Goal: Browse casually: Explore the website without a specific task or goal

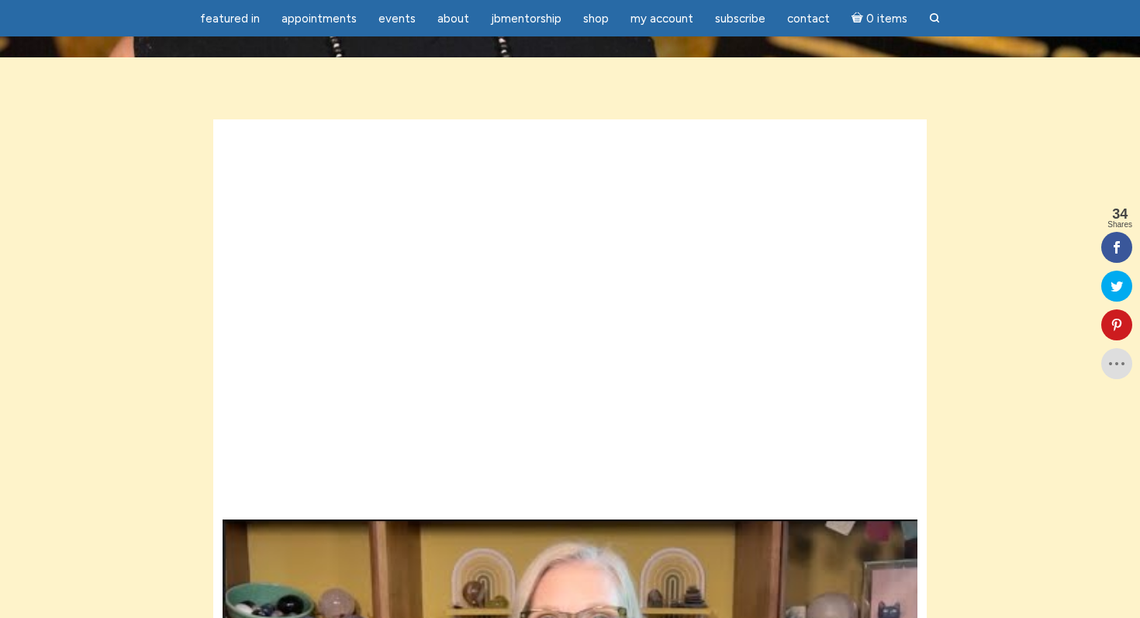
scroll to position [357, 0]
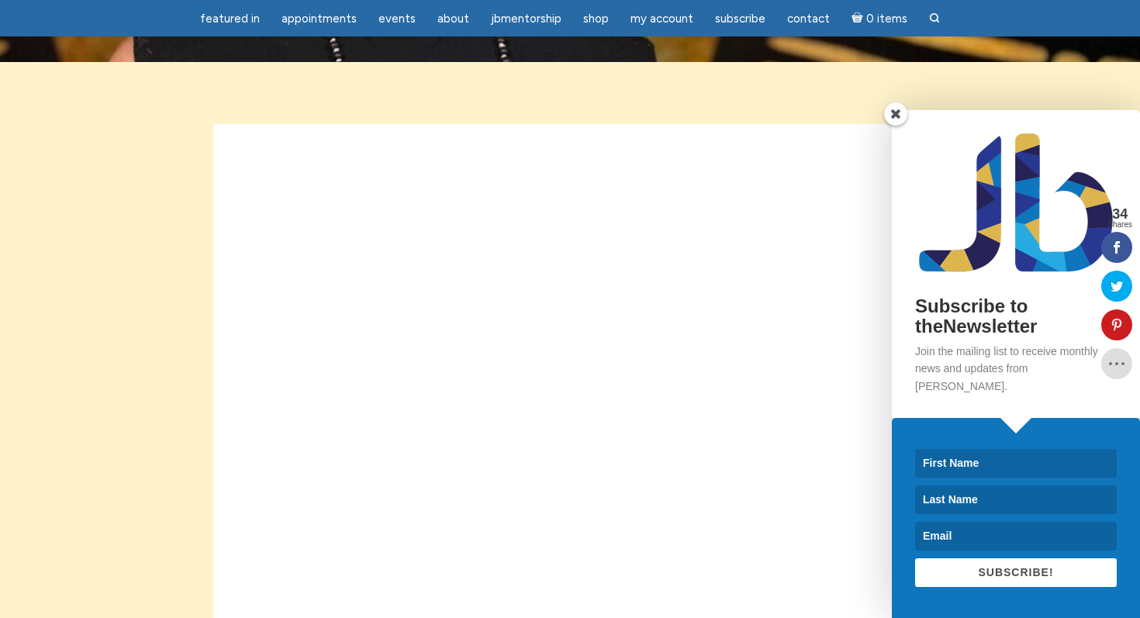
click at [898, 126] on span at bounding box center [895, 113] width 23 height 23
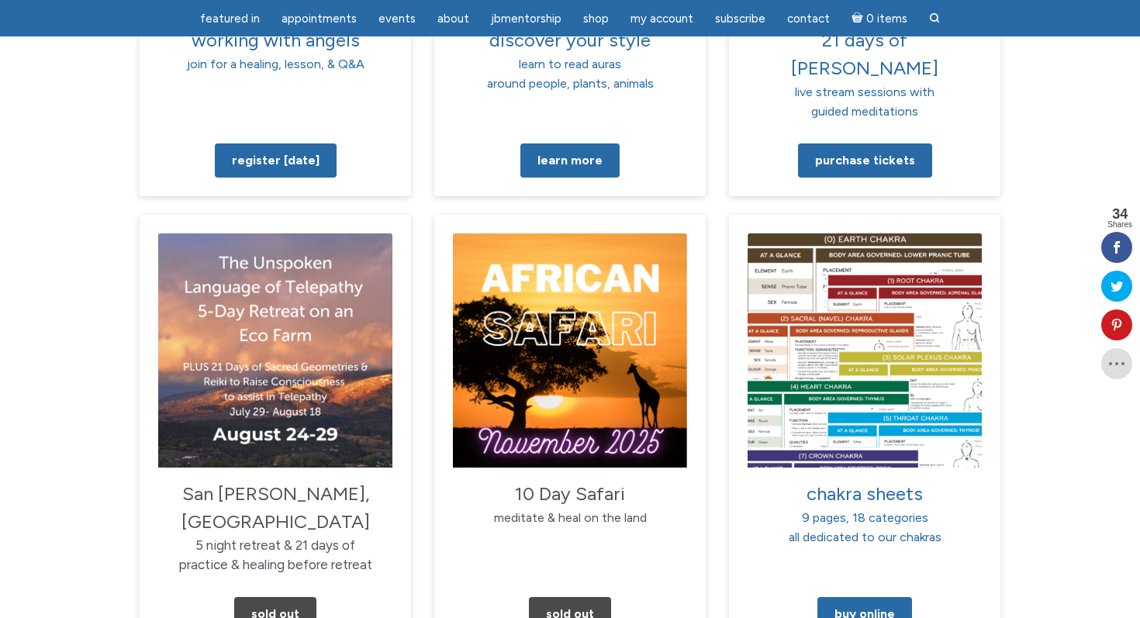
scroll to position [1665, 0]
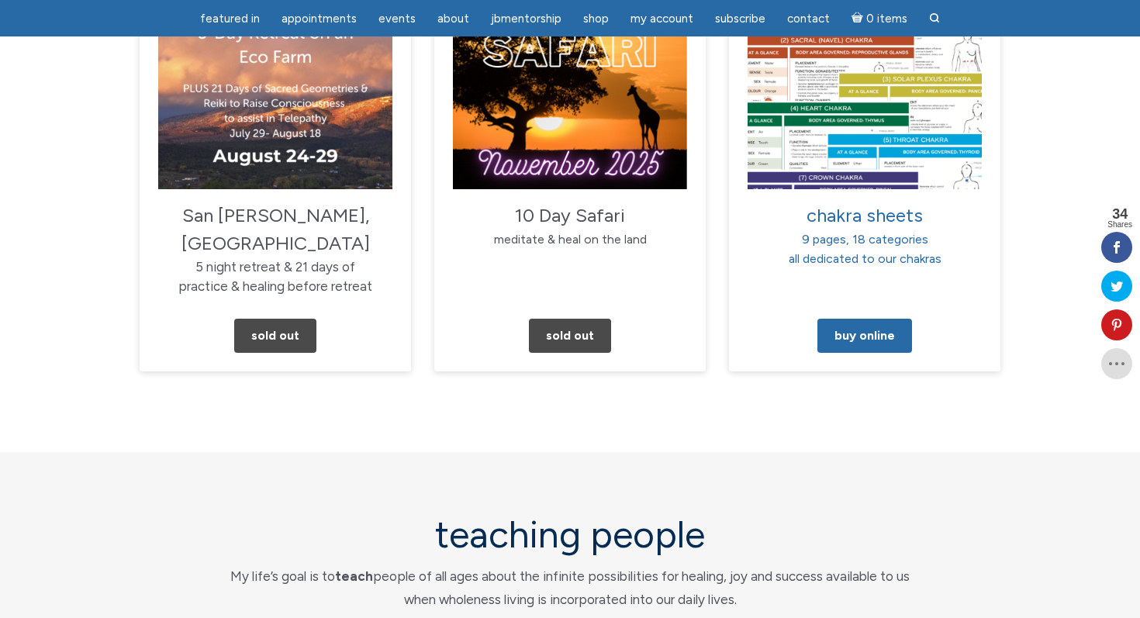
scroll to position [1833, 0]
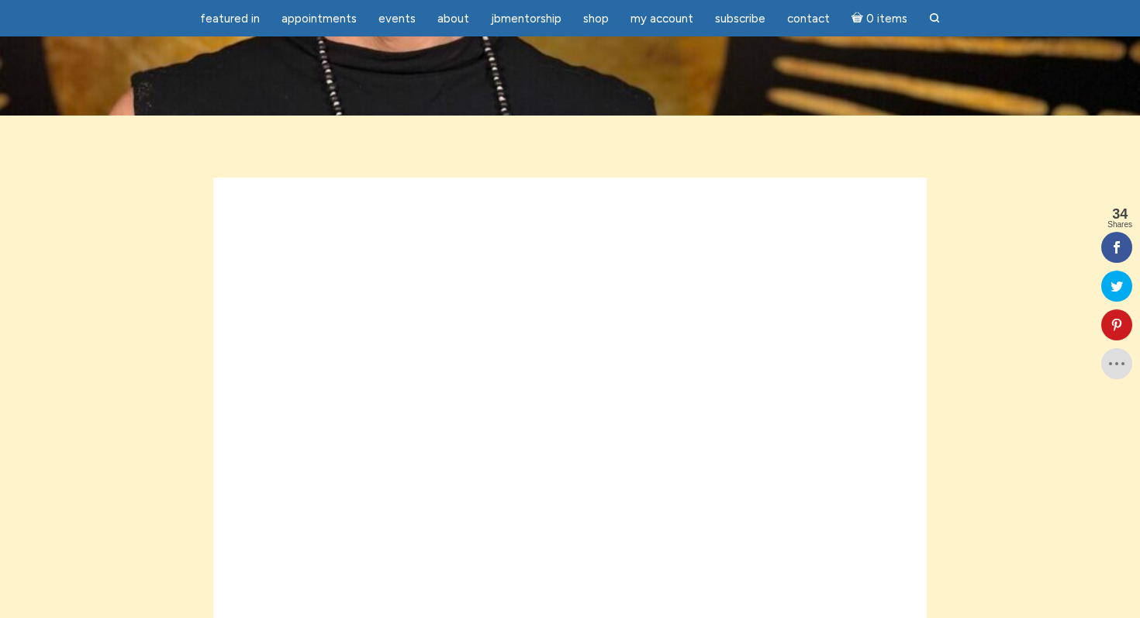
scroll to position [304, 0]
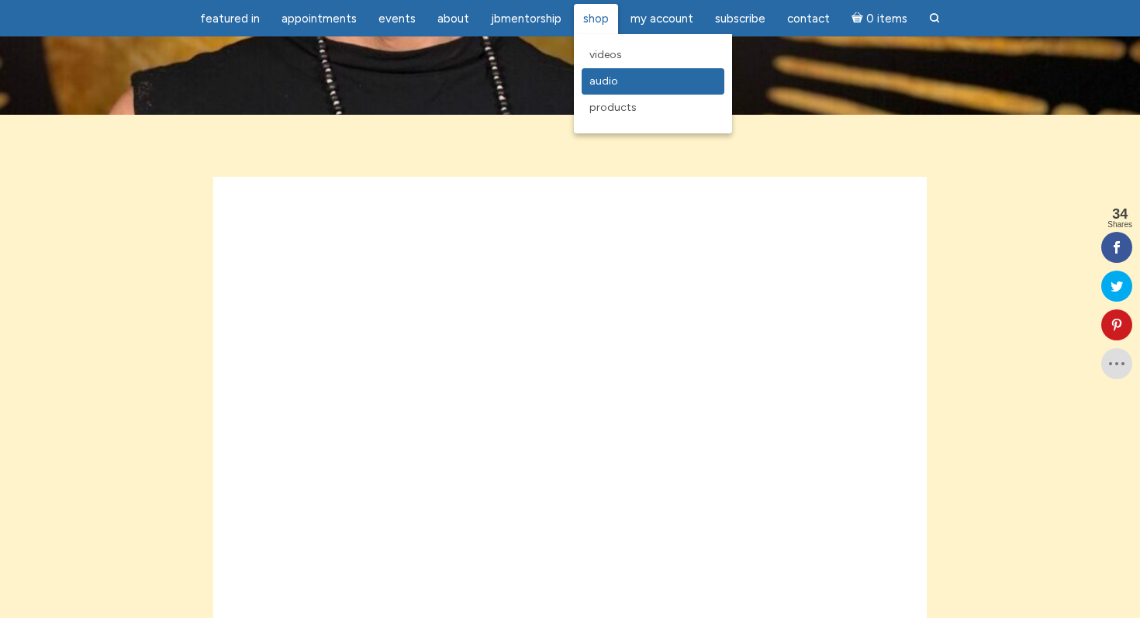
click at [590, 85] on span "Audio" at bounding box center [604, 80] width 29 height 13
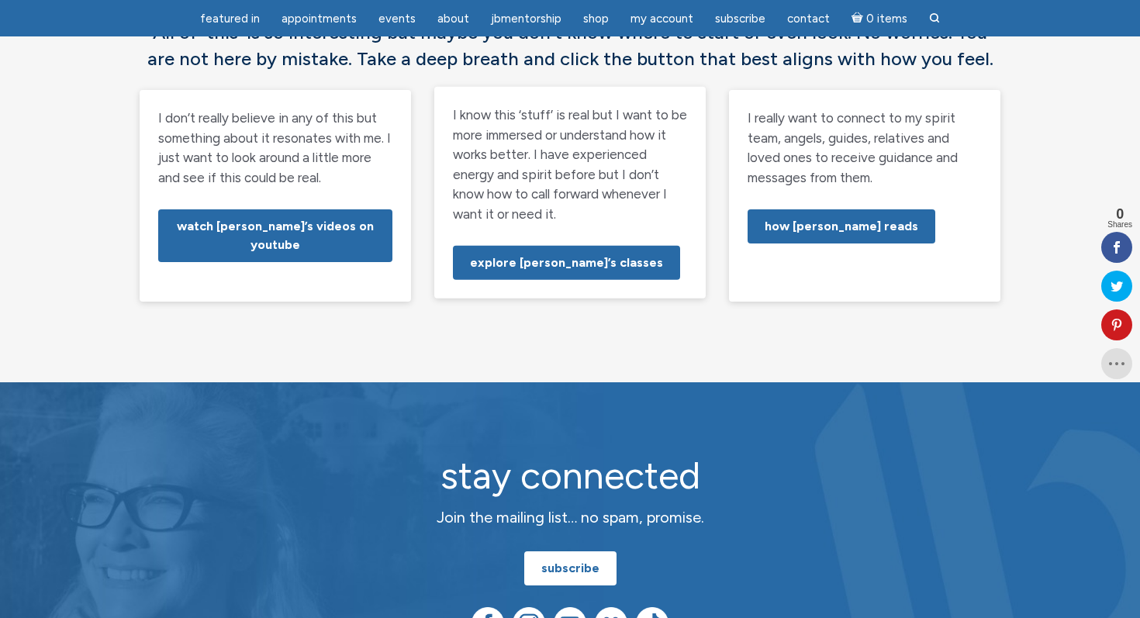
scroll to position [236, 0]
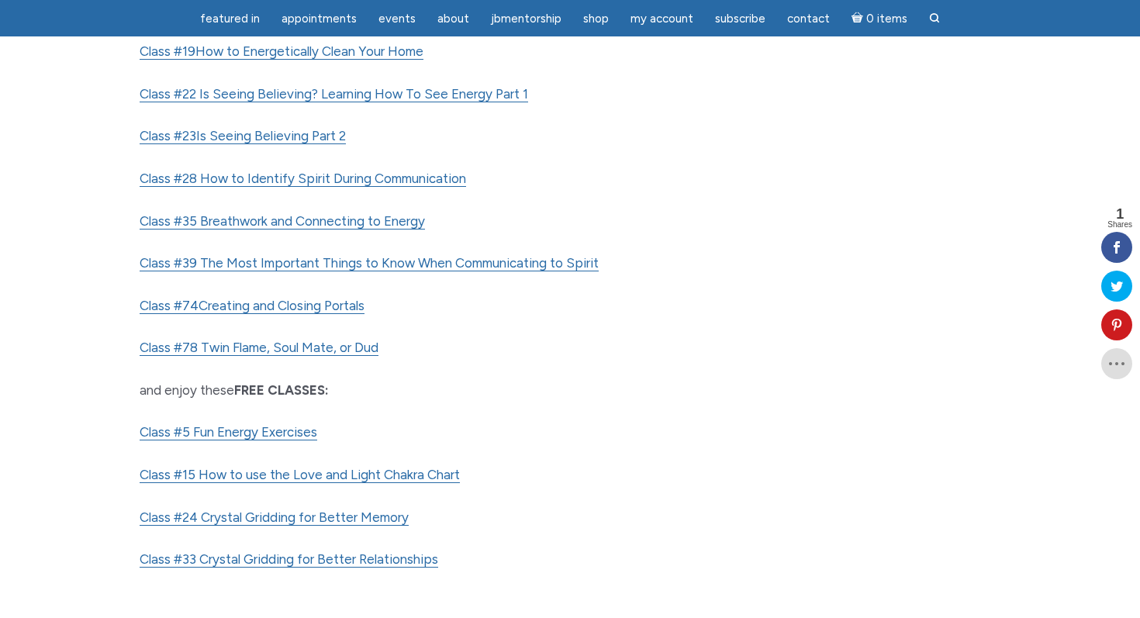
scroll to position [861, 0]
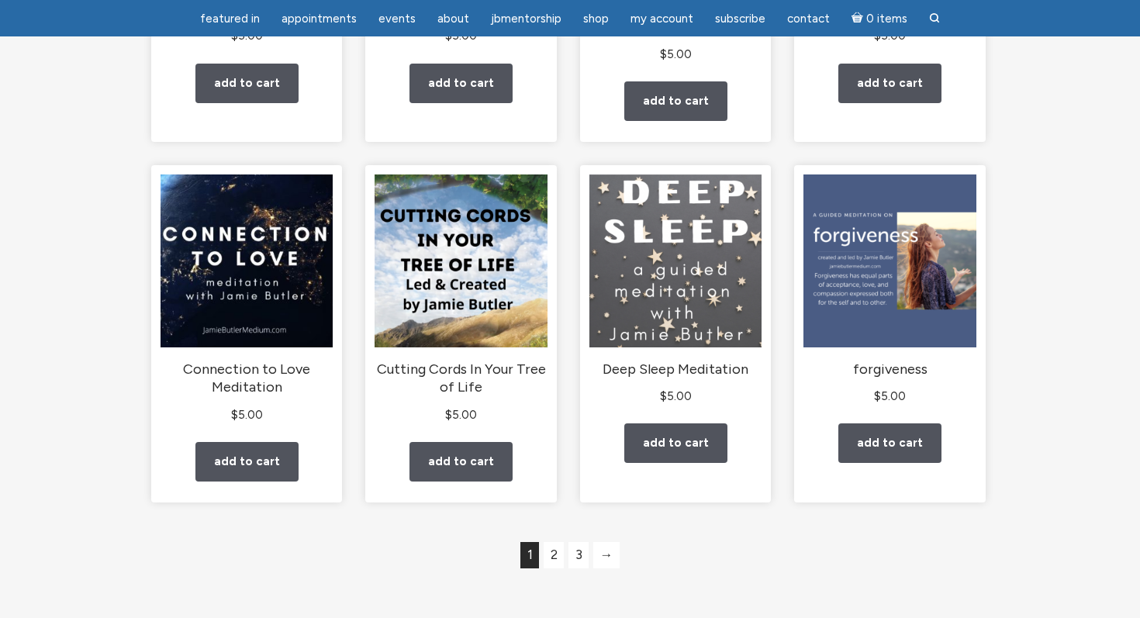
scroll to position [1198, 0]
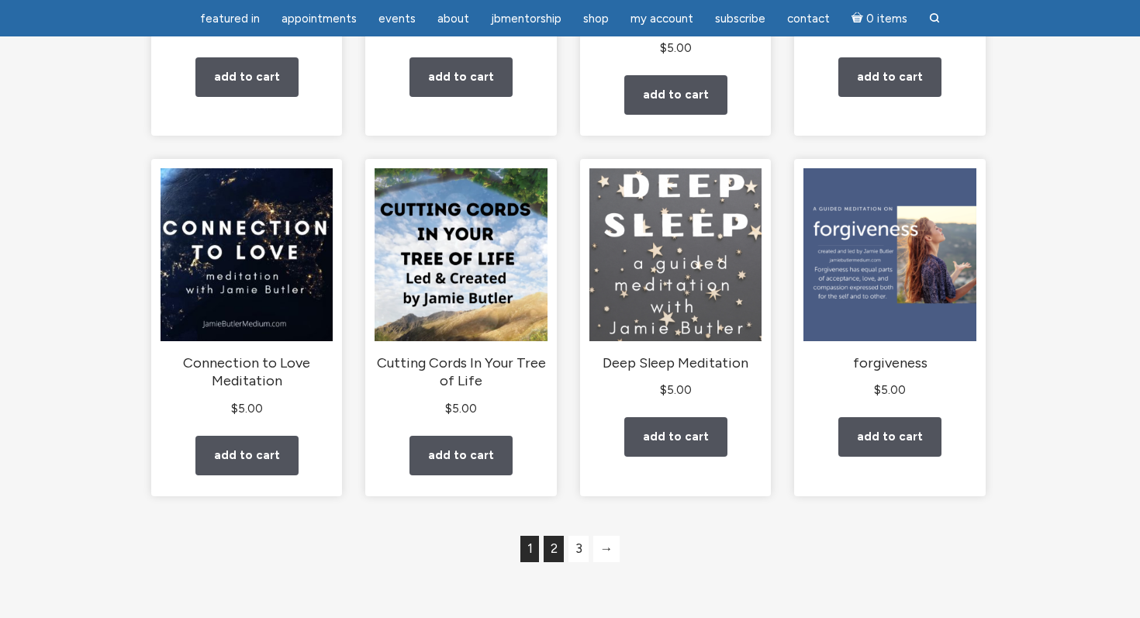
click at [560, 554] on link "2" at bounding box center [554, 549] width 20 height 26
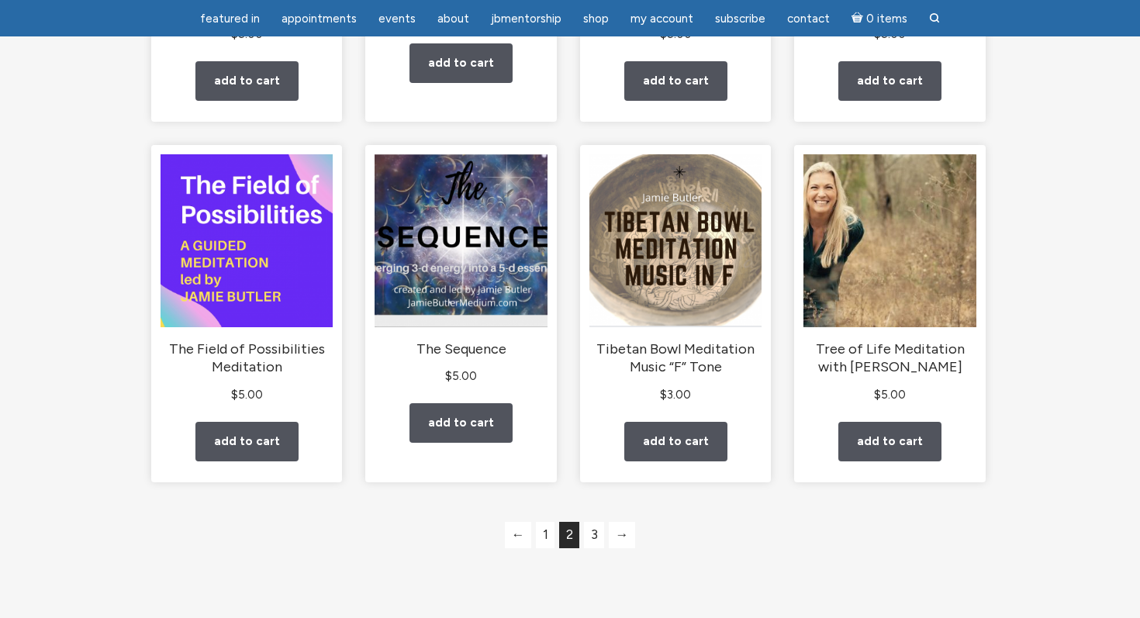
scroll to position [1258, 0]
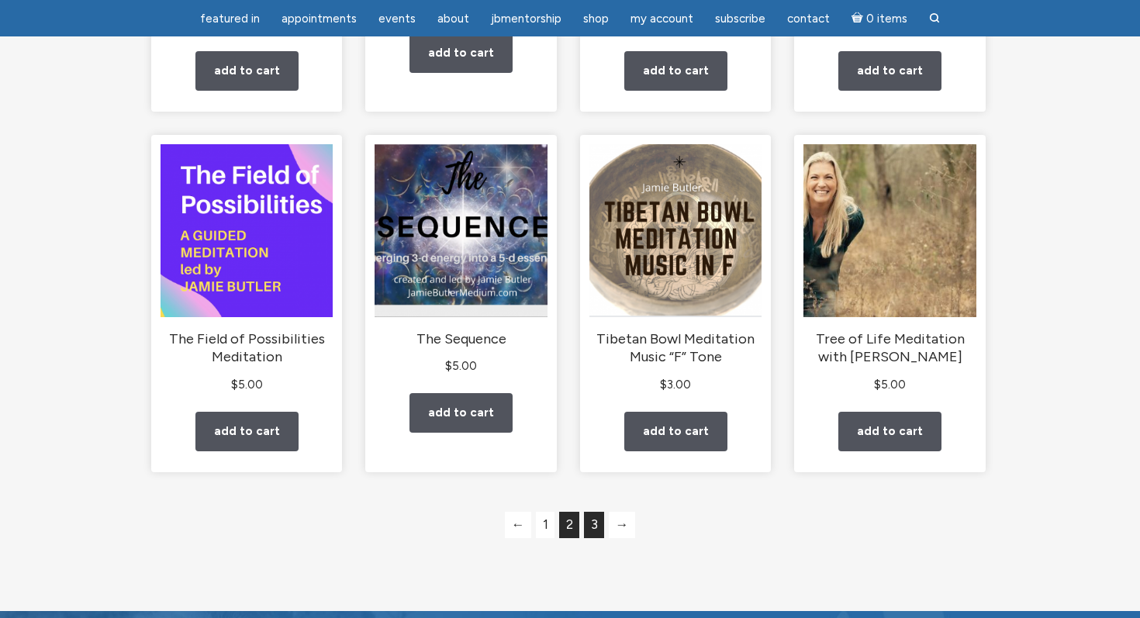
click at [589, 521] on link "3" at bounding box center [594, 525] width 20 height 26
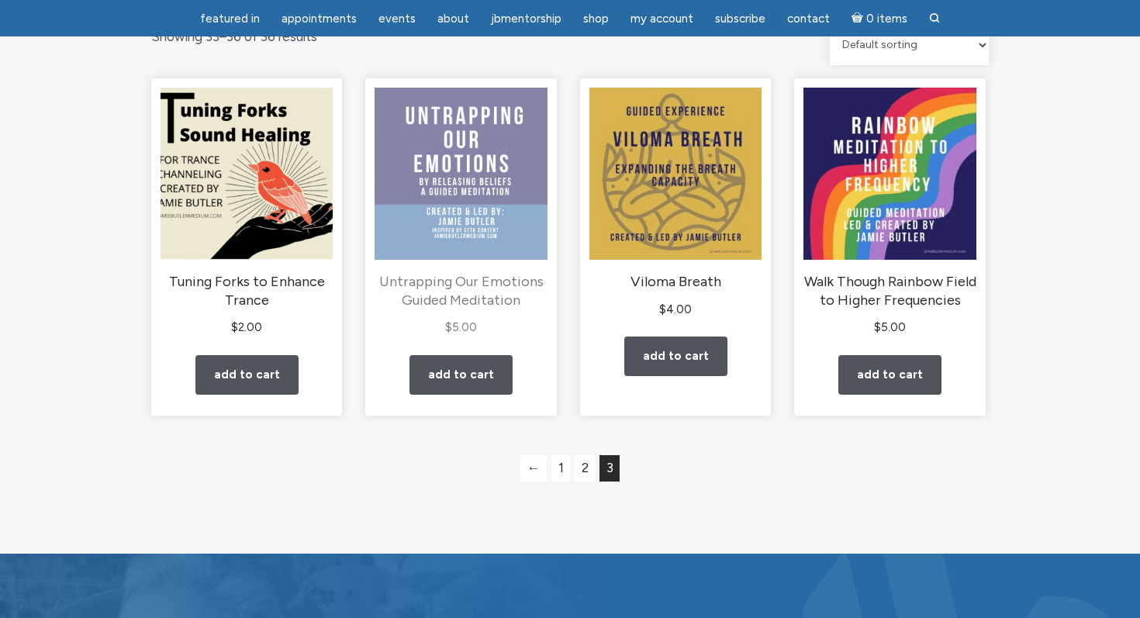
scroll to position [180, 0]
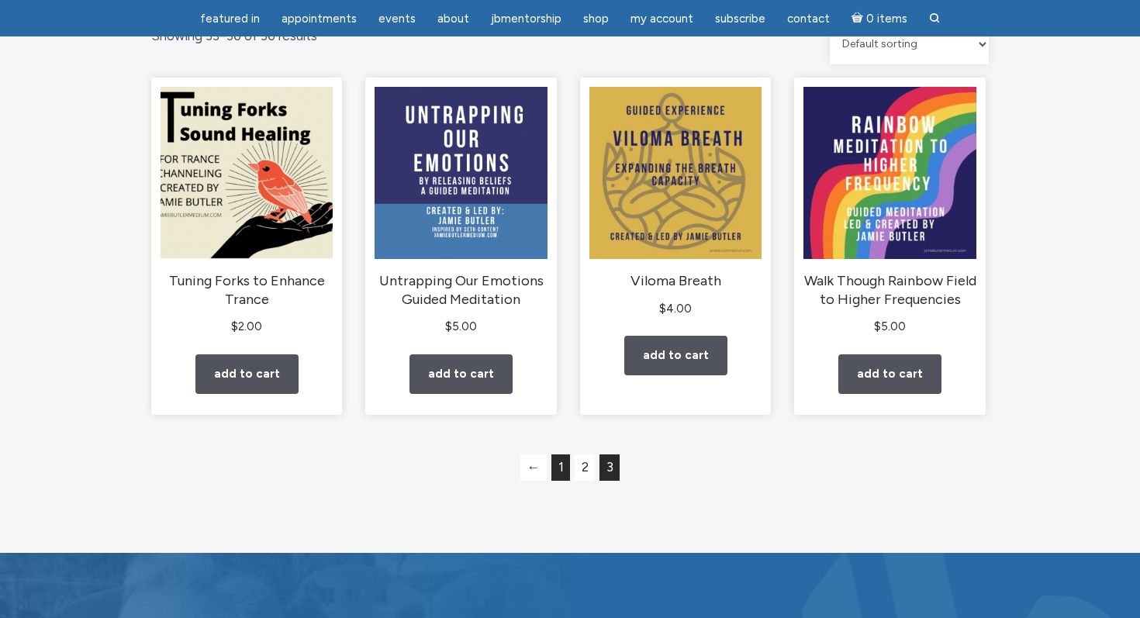
click at [562, 473] on link "1" at bounding box center [561, 468] width 19 height 26
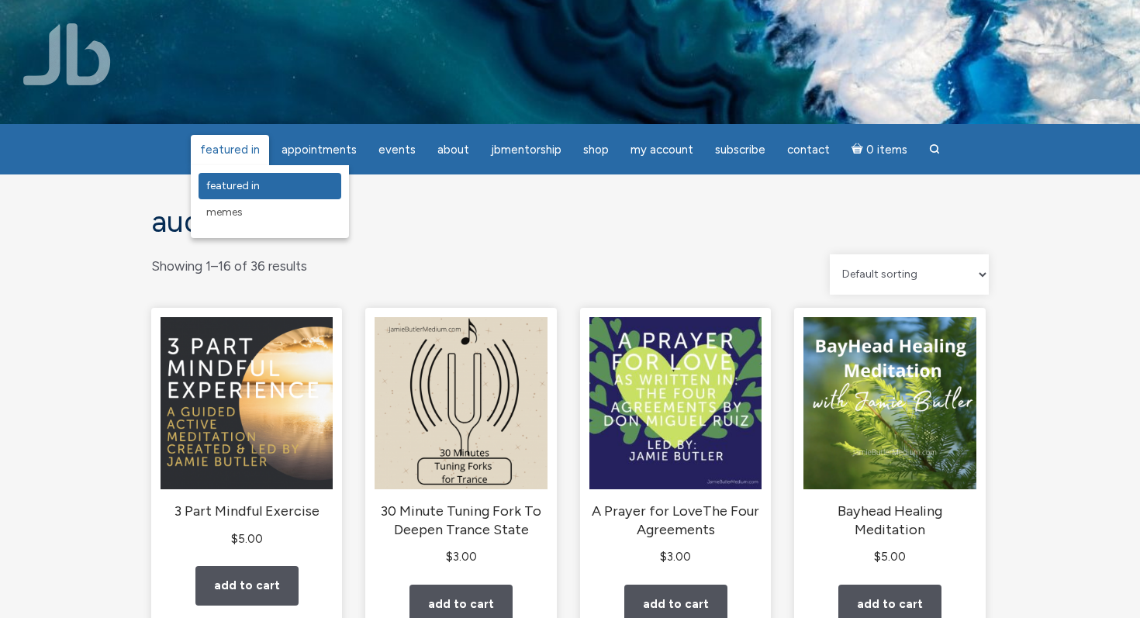
click at [260, 182] on span "featured in" at bounding box center [233, 185] width 54 height 13
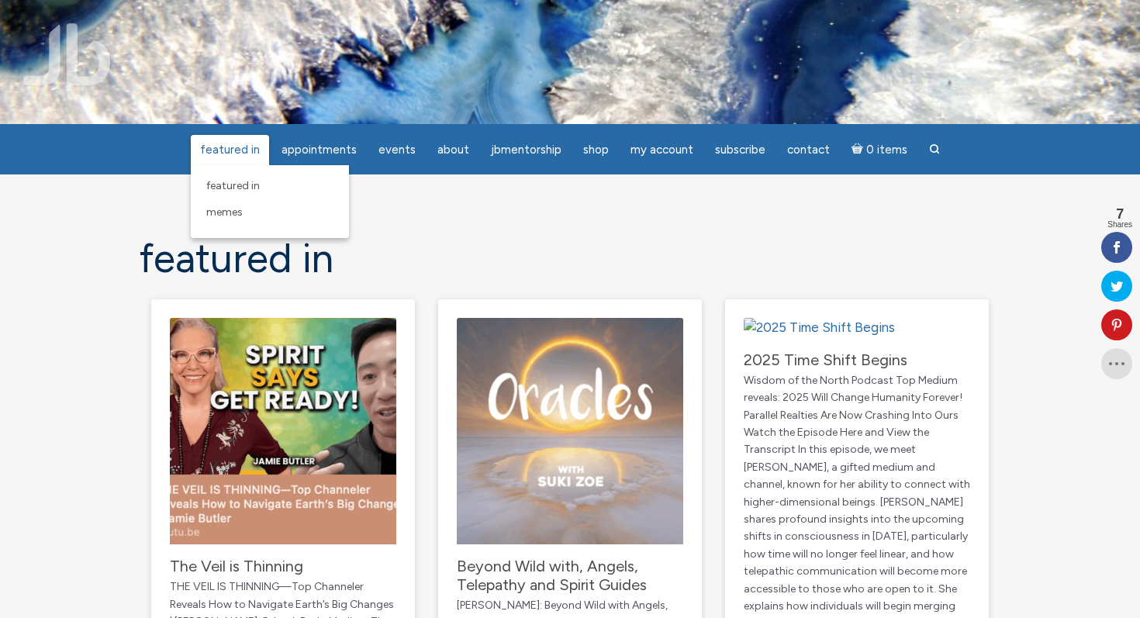
click at [247, 145] on span "featured in" at bounding box center [230, 150] width 60 height 14
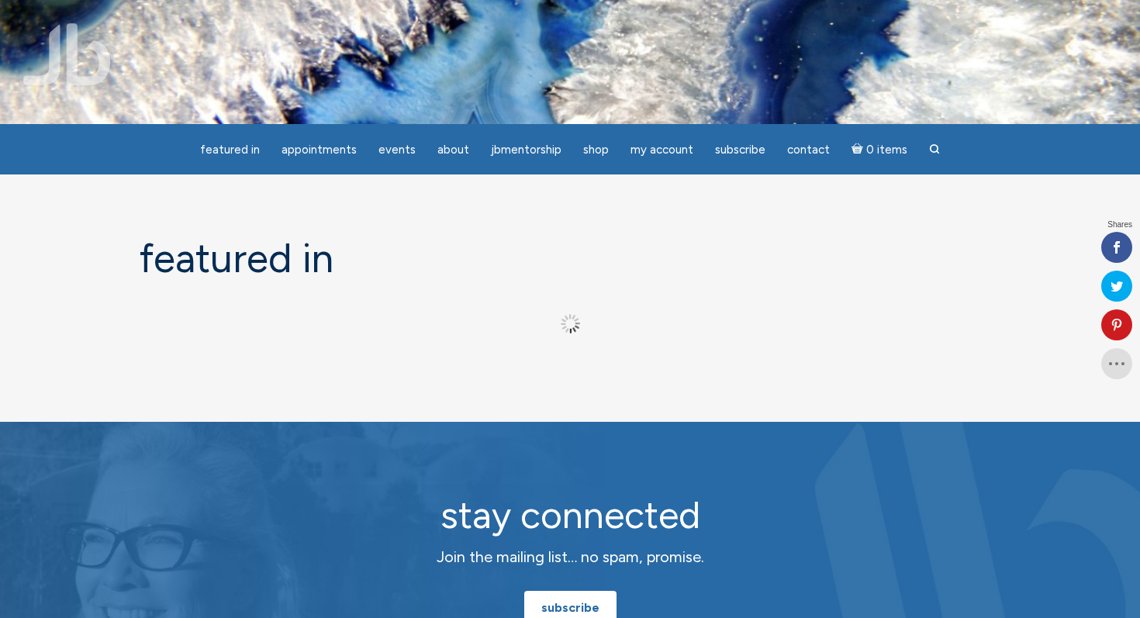
click at [247, 145] on span "featured in" at bounding box center [230, 150] width 60 height 14
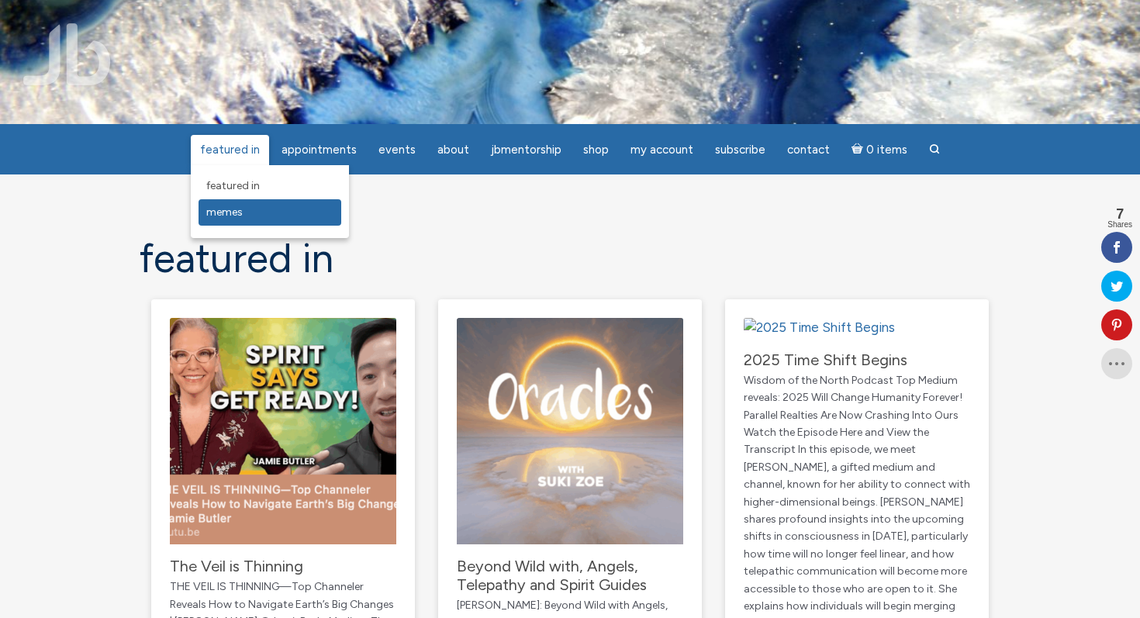
click at [227, 219] on span "Memes" at bounding box center [224, 212] width 36 height 13
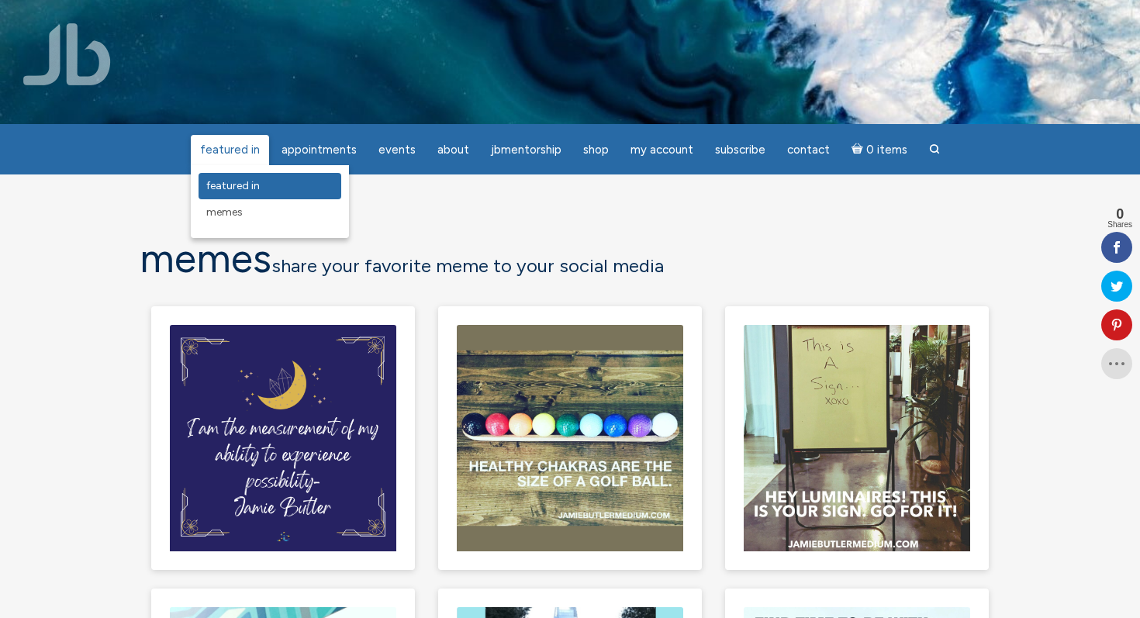
click at [234, 182] on span "featured in" at bounding box center [233, 185] width 54 height 13
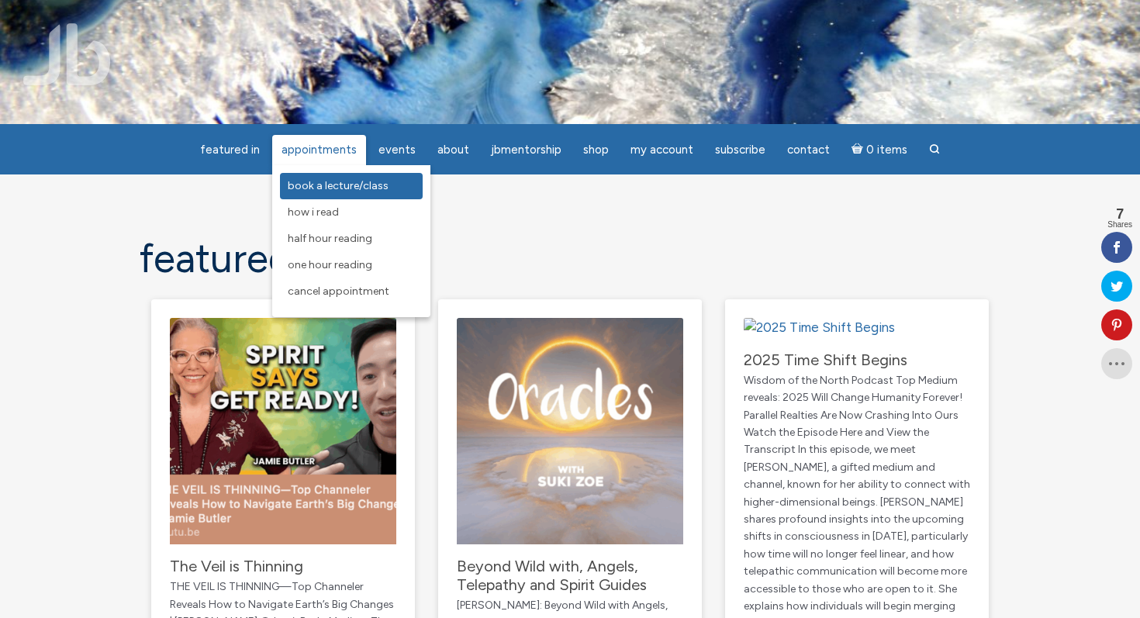
click at [345, 182] on span "Book a Lecture/Class" at bounding box center [338, 185] width 101 height 13
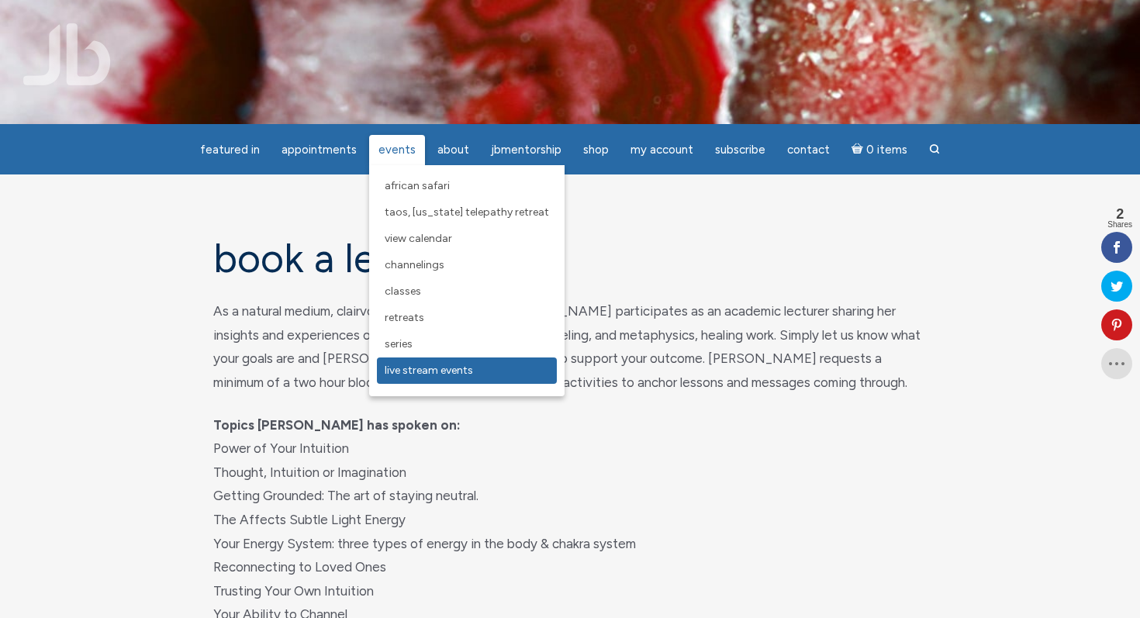
click at [478, 380] on link "Live Stream Events" at bounding box center [467, 371] width 180 height 26
